Goal: Task Accomplishment & Management: Use online tool/utility

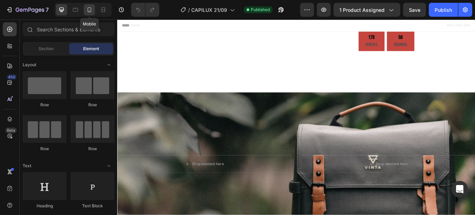
click at [87, 10] on icon at bounding box center [89, 9] width 7 height 7
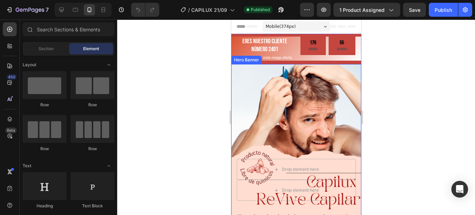
click at [264, 102] on div "Background Image" at bounding box center [296, 179] width 130 height 231
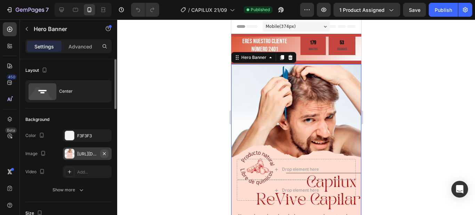
click at [104, 152] on icon "button" at bounding box center [105, 154] width 6 height 6
type input "100"
type input "Auto"
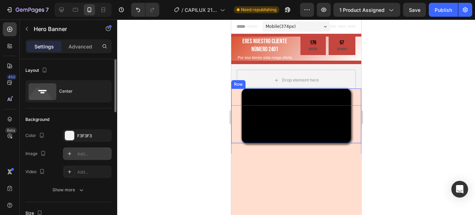
click at [234, 94] on div "Video" at bounding box center [296, 115] width 130 height 55
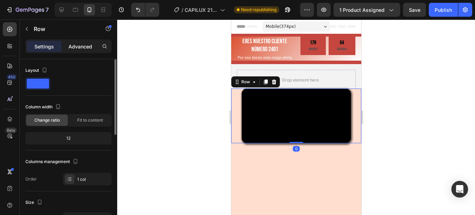
click at [83, 48] on p "Advanced" at bounding box center [80, 46] width 24 height 7
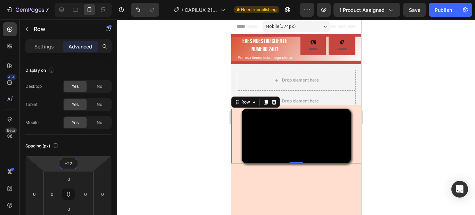
type input "-16"
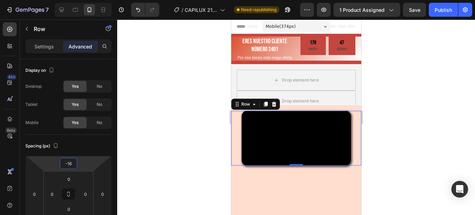
drag, startPoint x: 72, startPoint y: 156, endPoint x: 70, endPoint y: 145, distance: 11.3
click at [70, 0] on html "7 Version history / CAPILUX 21/09 Need republishing Preview 1 product assigned …" at bounding box center [237, 0] width 475 height 0
click at [234, 69] on div "Drop element here Drop element here" at bounding box center [296, 90] width 130 height 53
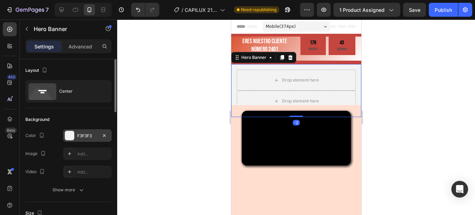
click at [84, 136] on div "F3F3F3" at bounding box center [87, 135] width 20 height 6
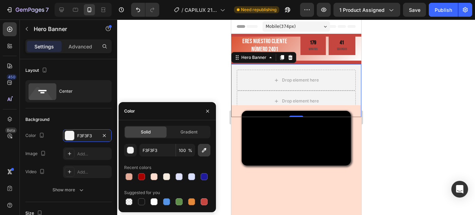
click at [206, 145] on button "button" at bounding box center [204, 150] width 13 height 13
type input "FFDDCF"
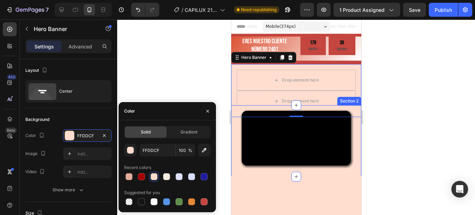
click at [417, 99] on div at bounding box center [296, 116] width 358 height 195
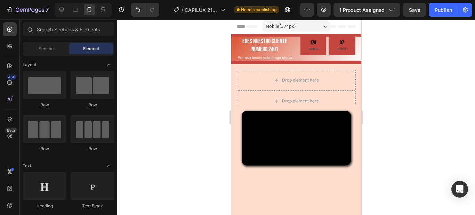
click at [434, 98] on div at bounding box center [296, 116] width 358 height 195
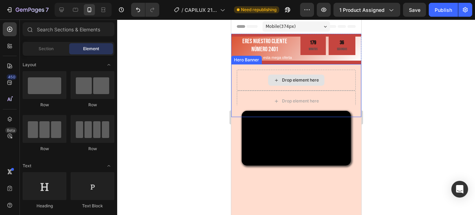
click at [236, 86] on div "Drop element here" at bounding box center [295, 80] width 119 height 21
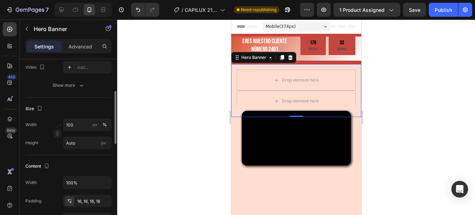
scroll to position [70, 0]
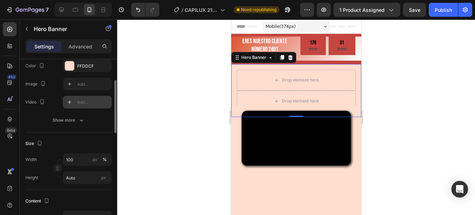
click at [87, 102] on div "Add..." at bounding box center [93, 102] width 33 height 6
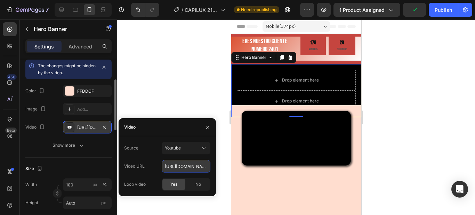
click at [199, 170] on input "[URL][DOMAIN_NAME]" at bounding box center [186, 166] width 49 height 13
click at [205, 120] on div at bounding box center [207, 127] width 17 height 18
click at [207, 130] on button "button" at bounding box center [207, 126] width 11 height 11
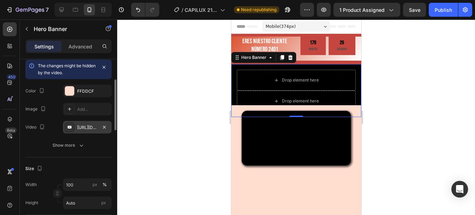
click at [96, 127] on div "[URL][DOMAIN_NAME]" at bounding box center [87, 127] width 20 height 6
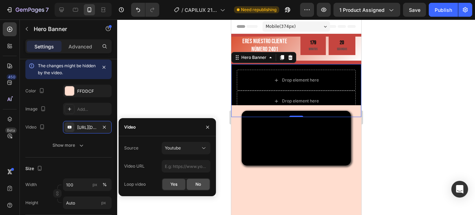
click at [201, 186] on span "No" at bounding box center [198, 184] width 6 height 6
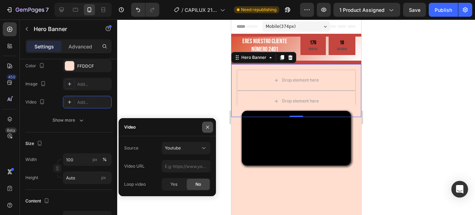
click at [206, 126] on icon "button" at bounding box center [208, 127] width 6 height 6
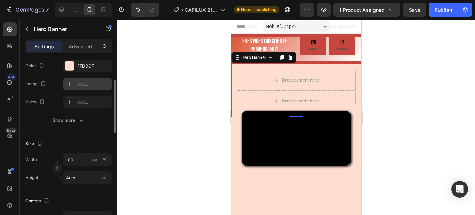
click at [78, 82] on div "Add..." at bounding box center [93, 84] width 33 height 6
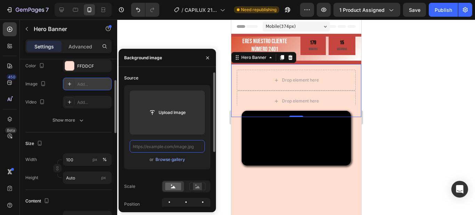
scroll to position [0, 0]
click at [171, 143] on input "text" at bounding box center [167, 146] width 75 height 13
paste input "[URL][DOMAIN_NAME]"
type input "[URL][DOMAIN_NAME]"
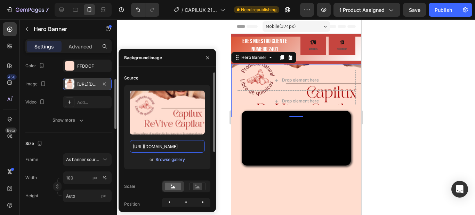
scroll to position [0, 98]
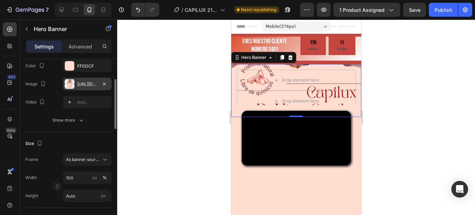
click at [221, 156] on div at bounding box center [296, 116] width 358 height 195
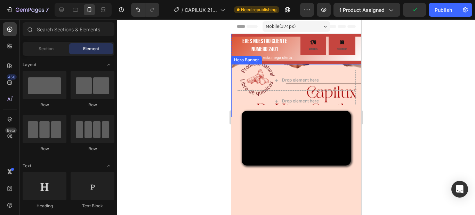
click at [234, 73] on div "Drop element here Drop element here" at bounding box center [296, 90] width 130 height 53
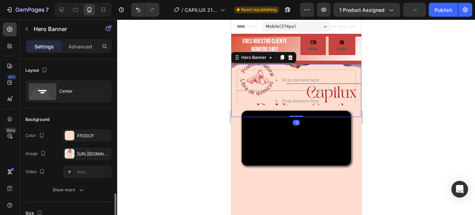
scroll to position [104, 0]
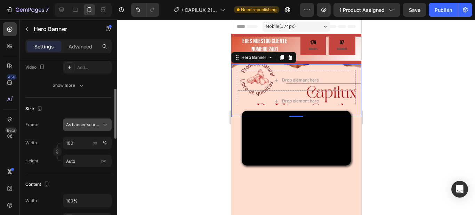
click at [83, 123] on span "As banner source" at bounding box center [83, 124] width 34 height 6
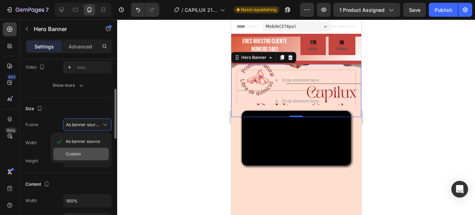
click at [82, 154] on div "Custom" at bounding box center [86, 154] width 40 height 6
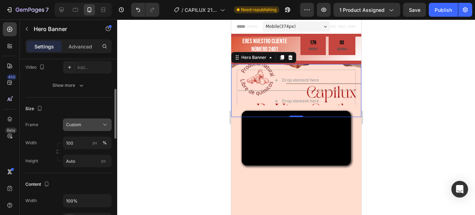
click at [83, 123] on div "Custom" at bounding box center [83, 124] width 34 height 6
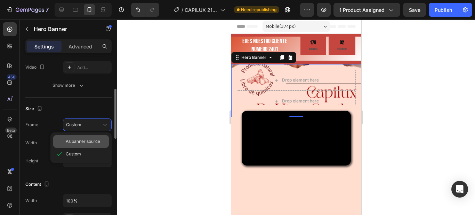
click at [94, 144] on span "As banner source" at bounding box center [83, 141] width 34 height 6
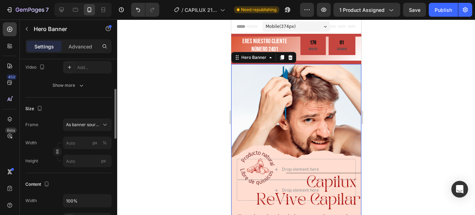
drag, startPoint x: 402, startPoint y: 160, endPoint x: 400, endPoint y: 156, distance: 4.1
click at [405, 159] on div at bounding box center [296, 116] width 358 height 195
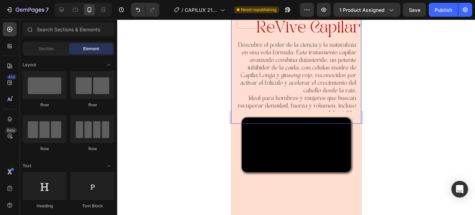
scroll to position [174, 0]
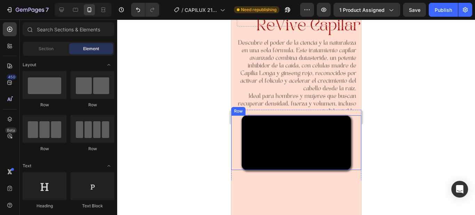
click at [236, 118] on div "Video" at bounding box center [296, 142] width 130 height 55
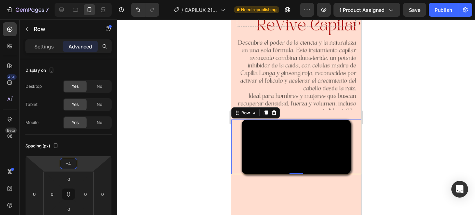
type input "-6"
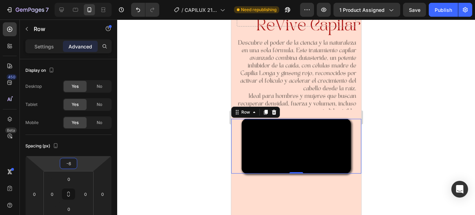
click at [77, 0] on html "7 Version history / CAPILUX 21/09 Need republishing Preview 1 product assigned …" at bounding box center [237, 0] width 475 height 0
click at [236, 80] on div "Background Image" at bounding box center [296, 5] width 130 height 231
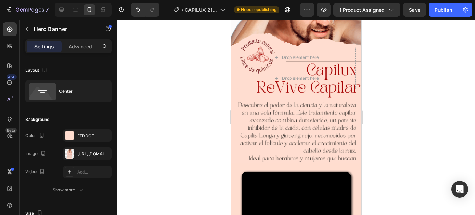
scroll to position [104, 0]
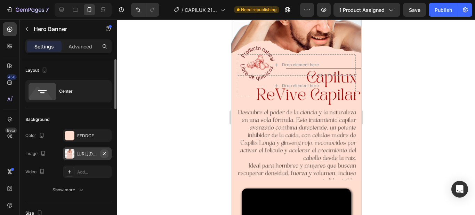
click at [105, 152] on icon "button" at bounding box center [104, 153] width 3 height 3
type input "100"
type input "Auto"
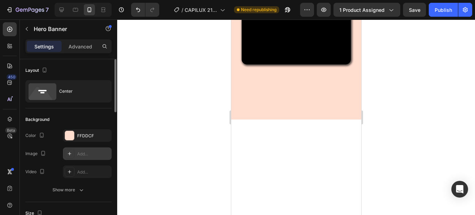
click at [87, 152] on div "Add..." at bounding box center [93, 154] width 33 height 6
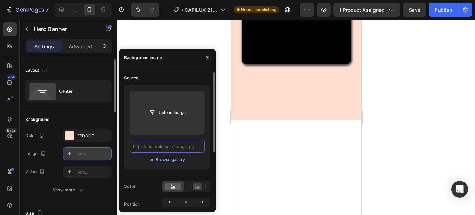
scroll to position [0, 0]
click at [162, 146] on input "text" at bounding box center [167, 146] width 75 height 13
paste input "[URL][DOMAIN_NAME]"
type input "[URL][DOMAIN_NAME]"
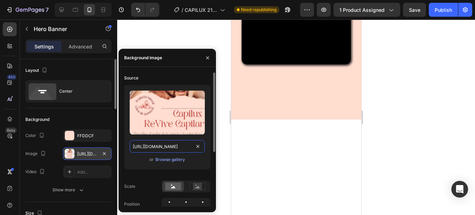
scroll to position [0, 98]
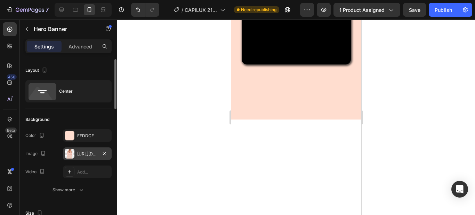
click at [223, 153] on div at bounding box center [296, 116] width 358 height 195
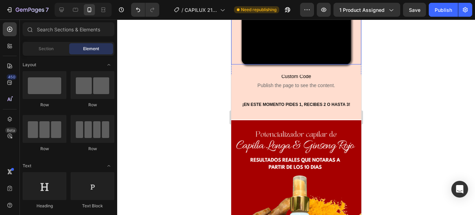
scroll to position [0, 0]
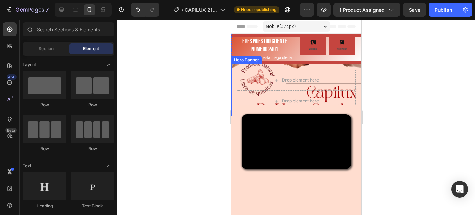
click at [234, 76] on div "Drop element here Drop element here" at bounding box center [296, 90] width 130 height 53
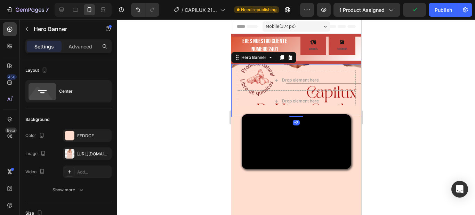
scroll to position [139, 0]
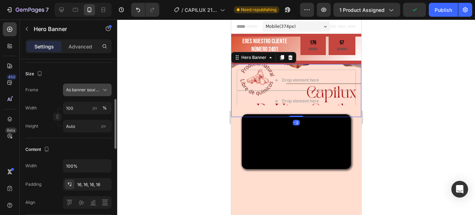
click at [93, 85] on button "As banner source" at bounding box center [87, 89] width 49 height 13
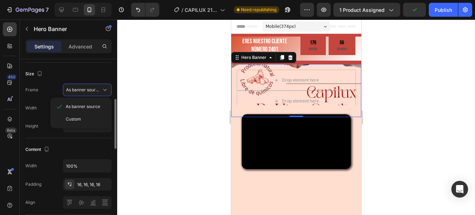
drag, startPoint x: 86, startPoint y: 118, endPoint x: 89, endPoint y: 96, distance: 22.1
click at [86, 117] on div "Custom" at bounding box center [86, 119] width 40 height 6
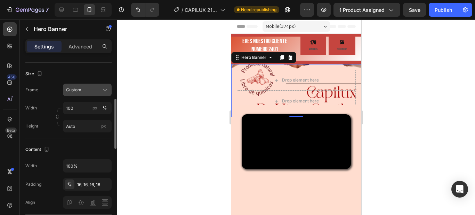
click at [91, 87] on div "Custom" at bounding box center [83, 90] width 34 height 6
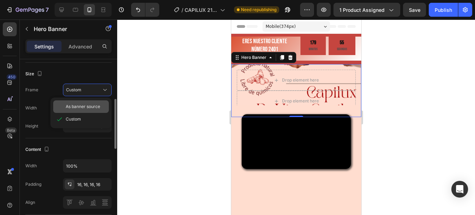
click at [88, 105] on span "As banner source" at bounding box center [83, 106] width 34 height 6
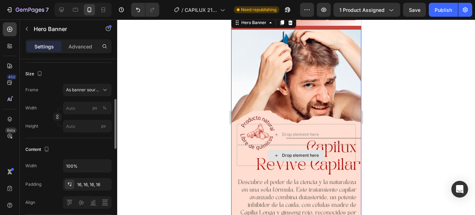
scroll to position [0, 0]
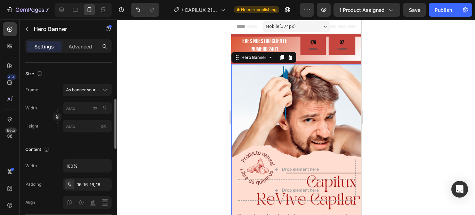
drag, startPoint x: 284, startPoint y: 135, endPoint x: 283, endPoint y: 141, distance: 5.6
click at [283, 140] on div "Background Image" at bounding box center [296, 179] width 130 height 231
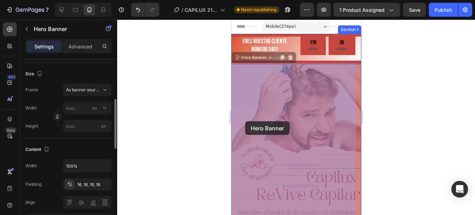
drag, startPoint x: 245, startPoint y: 127, endPoint x: 245, endPoint y: 121, distance: 5.9
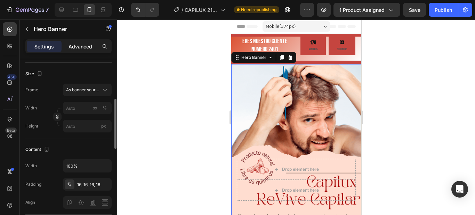
click at [79, 51] on div "Advanced" at bounding box center [80, 46] width 35 height 11
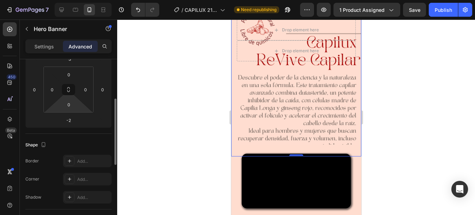
scroll to position [35, 0]
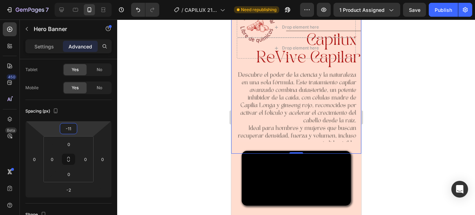
click at [74, 0] on html "7 Version history / CAPILUX 21/09 Need republishing Preview 1 product assigned …" at bounding box center [237, 0] width 475 height 0
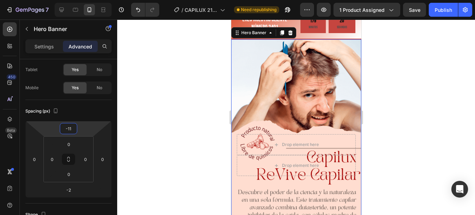
scroll to position [0, 0]
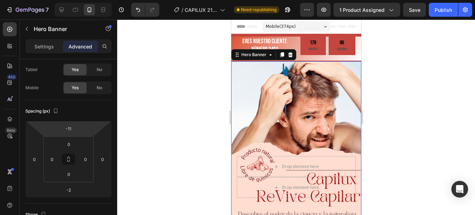
type input "-13"
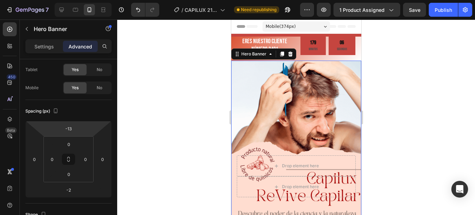
click at [76, 0] on html "7 Version history / CAPILUX 21/09 Need republishing Preview 1 product assigned …" at bounding box center [237, 0] width 475 height 0
click at [404, 119] on div at bounding box center [296, 116] width 358 height 195
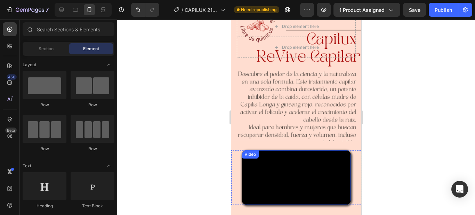
scroll to position [174, 0]
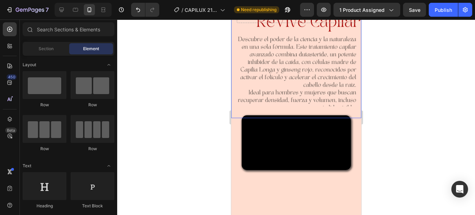
click at [233, 76] on div "Background Image" at bounding box center [296, 2] width 130 height 231
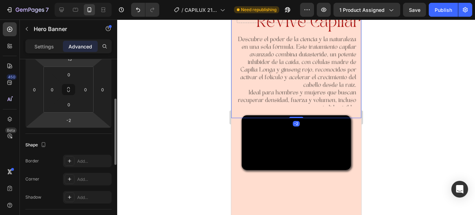
scroll to position [70, 0]
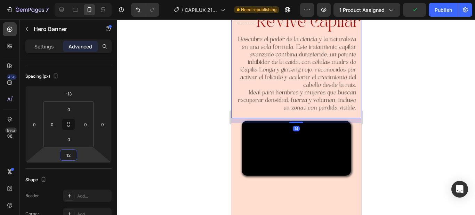
type input "10"
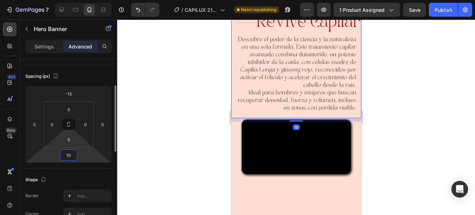
drag, startPoint x: 75, startPoint y: 148, endPoint x: 78, endPoint y: 146, distance: 4.1
click at [78, 0] on html "7 Version history / CAPILUX 21/09 Need republishing Preview 1 product assigned …" at bounding box center [237, 0] width 475 height 0
click at [375, 134] on div at bounding box center [296, 116] width 358 height 195
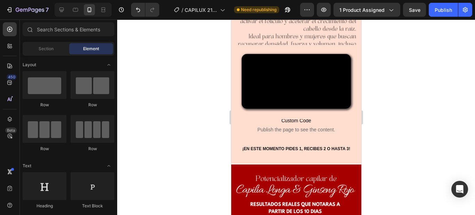
scroll to position [243, 0]
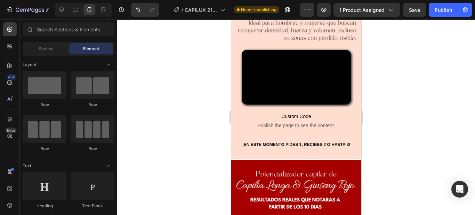
click at [464, 166] on div at bounding box center [296, 116] width 358 height 195
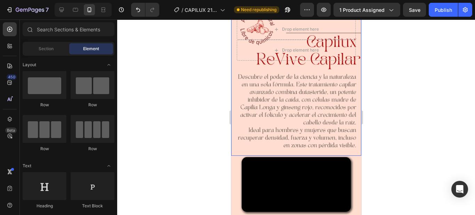
scroll to position [139, 0]
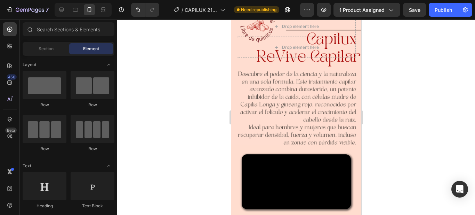
click at [428, 147] on div at bounding box center [296, 116] width 358 height 195
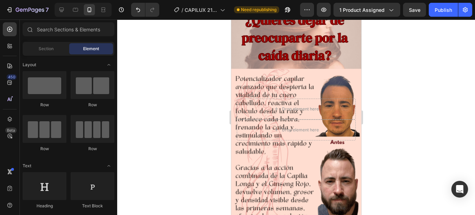
scroll to position [1008, 0]
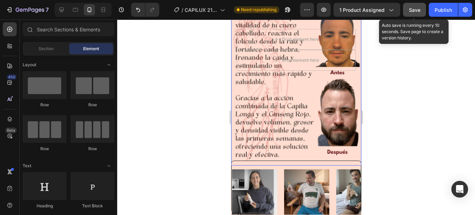
click at [420, 11] on span "Save" at bounding box center [414, 10] width 11 height 6
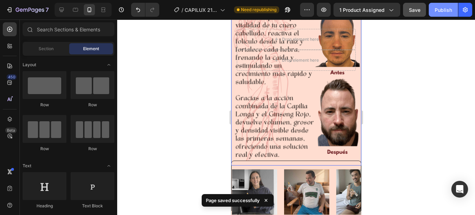
click at [443, 15] on button "Publish" at bounding box center [443, 10] width 29 height 14
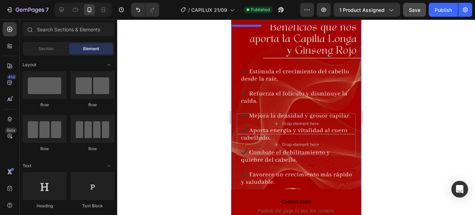
scroll to position [626, 0]
